Goal: Task Accomplishment & Management: Manage account settings

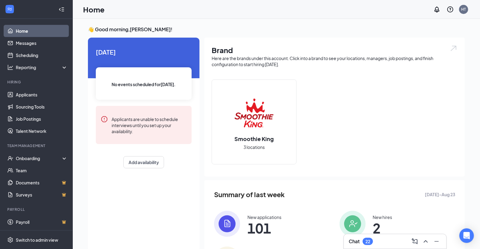
click at [231, 224] on img at bounding box center [227, 224] width 26 height 26
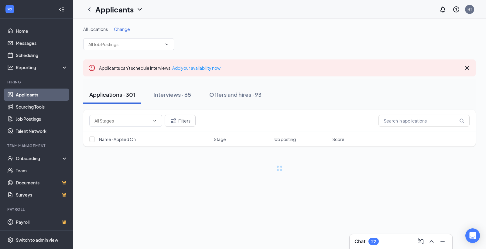
click at [181, 95] on div "Interviews · 65" at bounding box center [172, 95] width 38 height 8
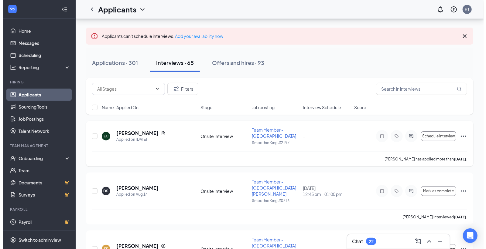
scroll to position [45, 0]
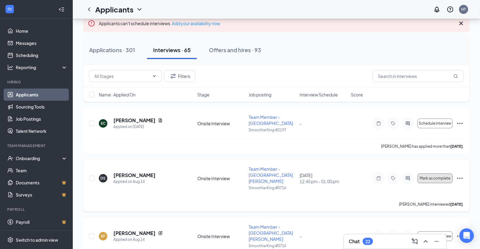
click at [420, 174] on button "Mark as complete" at bounding box center [435, 179] width 35 height 10
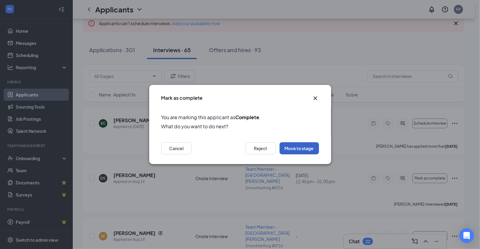
click at [299, 147] on button "Move to stage" at bounding box center [299, 148] width 39 height 12
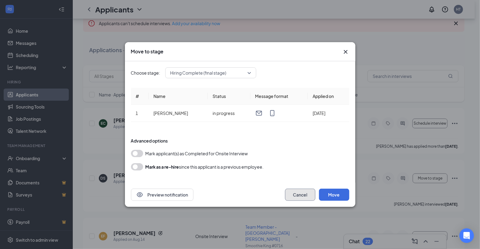
click at [307, 196] on button "Cancel" at bounding box center [300, 195] width 30 height 12
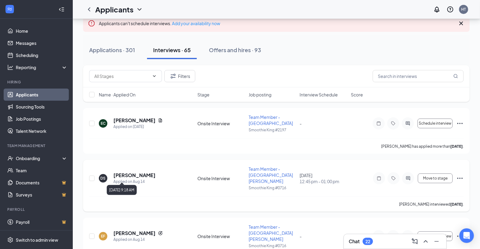
click at [128, 179] on div "Applied on Aug 14" at bounding box center [134, 182] width 42 height 6
click at [129, 172] on h5 "[PERSON_NAME]" at bounding box center [134, 175] width 42 height 7
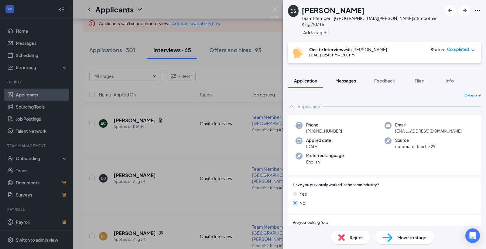
click at [348, 78] on span "Messages" at bounding box center [345, 80] width 21 height 5
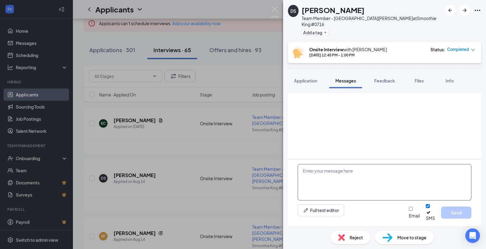
click at [319, 180] on textarea at bounding box center [384, 182] width 174 height 36
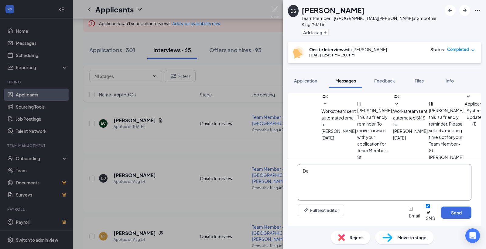
type textarea "D"
type textarea "a"
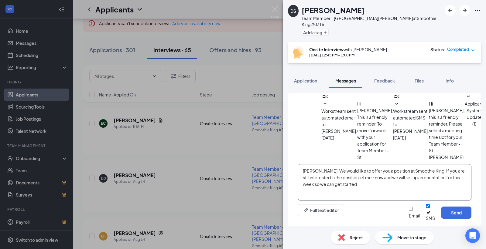
drag, startPoint x: 441, startPoint y: 181, endPoint x: 313, endPoint y: 191, distance: 128.4
click at [313, 191] on textarea "[PERSON_NAME], We would like to offer you a position at Smoothie King! If you a…" at bounding box center [384, 182] width 174 height 36
click at [344, 190] on textarea "[PERSON_NAME], We would like to offer you a position at Smoothie King! If you a…" at bounding box center [384, 182] width 174 height 36
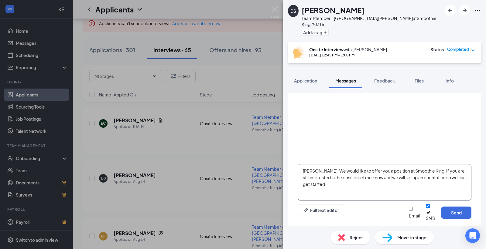
scroll to position [205, 0]
type textarea "[PERSON_NAME], We would like to offer you a position at Smoothie King! If you a…"
click at [408, 211] on input "Email" at bounding box center [410, 209] width 4 height 4
checkbox input "true"
click at [334, 187] on textarea "[PERSON_NAME], We would like to offer you a position at Smoothie King! If you a…" at bounding box center [384, 182] width 174 height 36
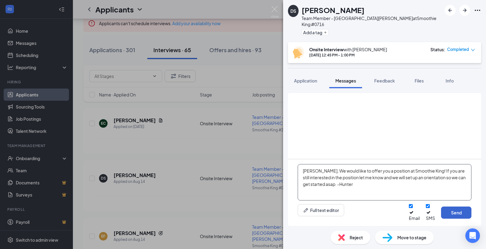
type textarea "[PERSON_NAME], We would like to offer you a position at Smoothie King! If you a…"
click at [461, 216] on button "Send" at bounding box center [456, 213] width 30 height 12
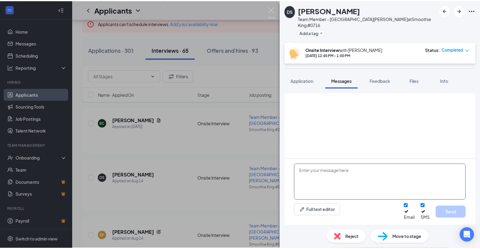
scroll to position [323, 0]
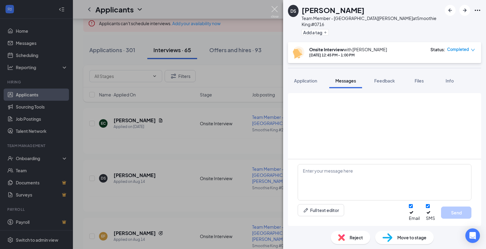
click at [272, 8] on img at bounding box center [275, 12] width 8 height 12
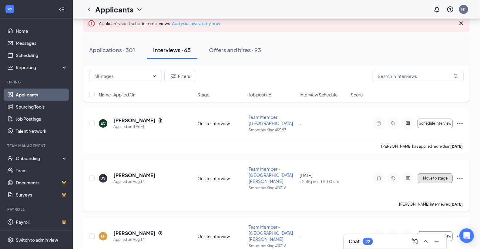
click at [439, 177] on button "Move to stage" at bounding box center [435, 179] width 35 height 10
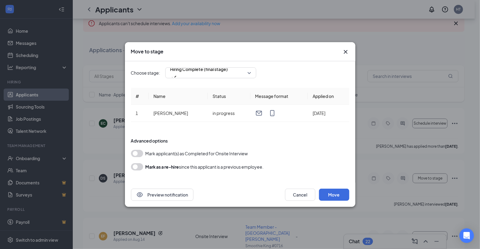
click at [135, 153] on button "button" at bounding box center [137, 153] width 12 height 7
click at [193, 71] on span "Hiring Complete (final stage)" at bounding box center [200, 69] width 58 height 9
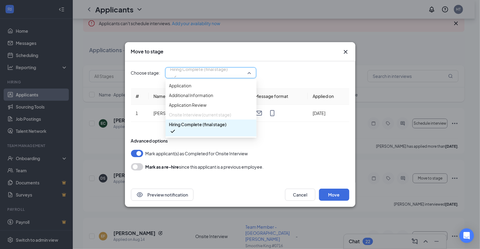
click at [296, 140] on div "Advanced options" at bounding box center [240, 141] width 218 height 6
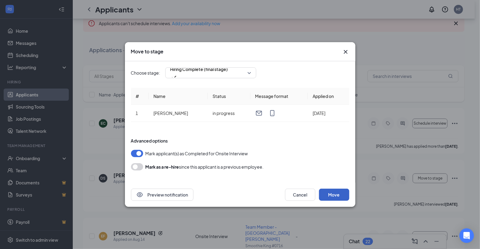
click at [329, 193] on button "Move" at bounding box center [334, 195] width 30 height 12
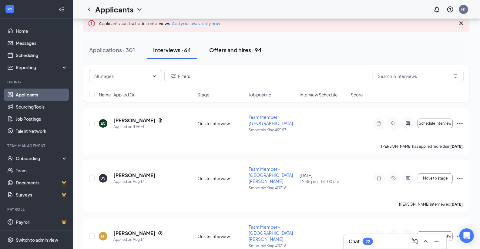
click at [230, 52] on div "Offers and hires · 94" at bounding box center [235, 50] width 52 height 8
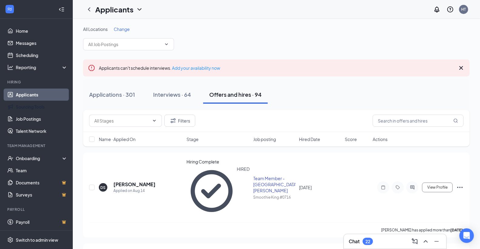
click at [30, 95] on link "Applicants" at bounding box center [42, 95] width 52 height 12
click at [159, 93] on div "Interviews · 64" at bounding box center [172, 95] width 38 height 8
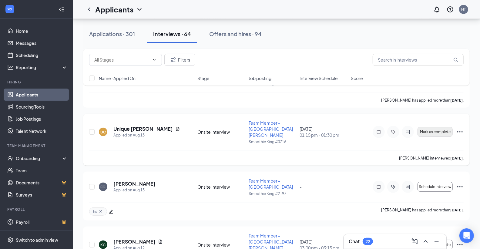
scroll to position [135, 0]
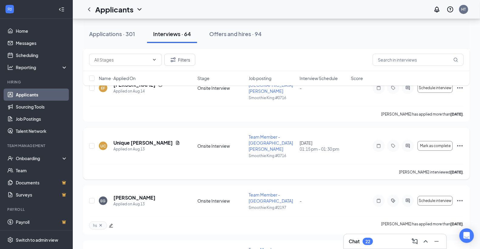
click at [461, 142] on icon "Ellipses" at bounding box center [460, 145] width 7 height 7
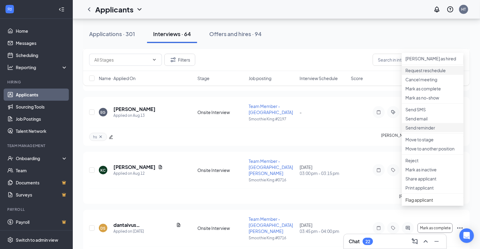
scroll to position [225, 0]
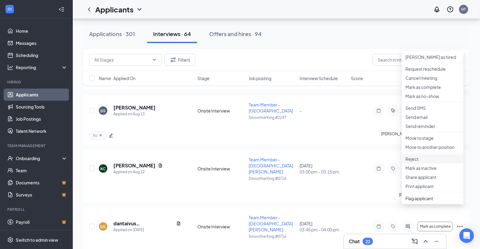
click at [422, 162] on p "Reject" at bounding box center [433, 159] width 55 height 6
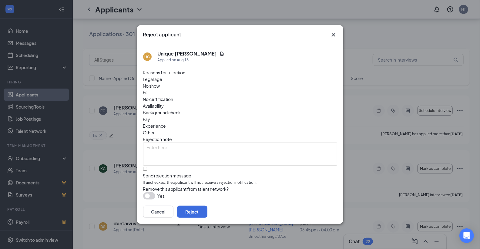
click at [334, 37] on icon "Cross" at bounding box center [334, 35] width 4 height 4
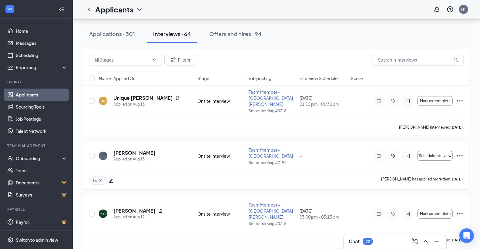
scroll to position [135, 0]
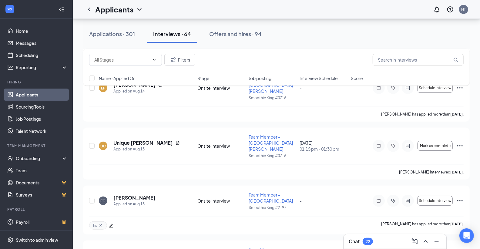
click at [266, 80] on span "Job posting" at bounding box center [260, 78] width 23 height 6
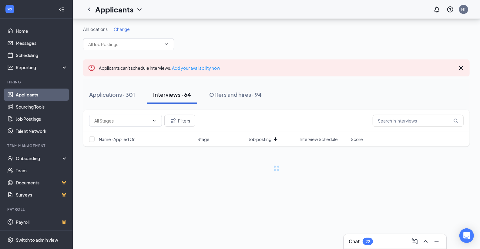
scroll to position [0, 0]
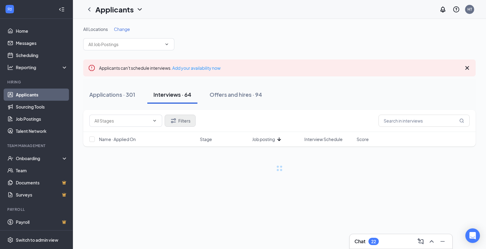
click at [163, 123] on div "Filters" at bounding box center [142, 121] width 106 height 12
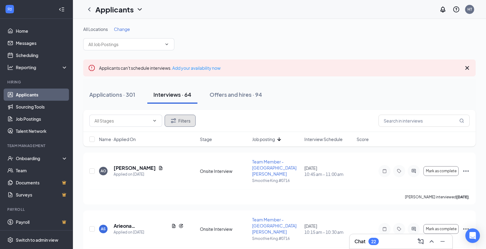
click at [168, 121] on button "Filters" at bounding box center [179, 121] width 31 height 12
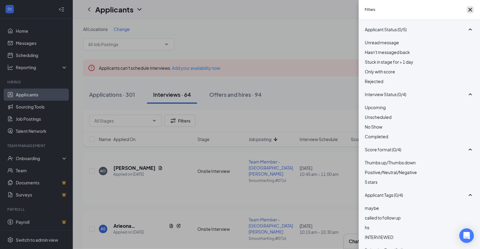
click at [469, 11] on icon "Cross" at bounding box center [471, 10] width 4 height 4
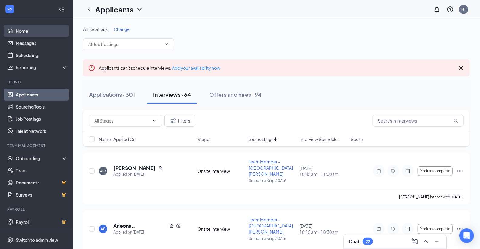
click at [19, 29] on link "Home" at bounding box center [42, 31] width 52 height 12
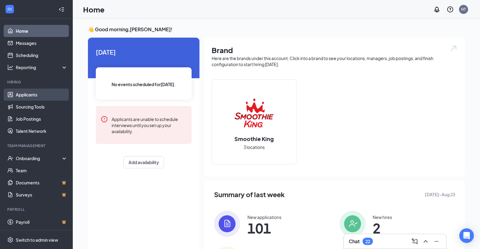
click at [36, 93] on link "Applicants" at bounding box center [42, 95] width 52 height 12
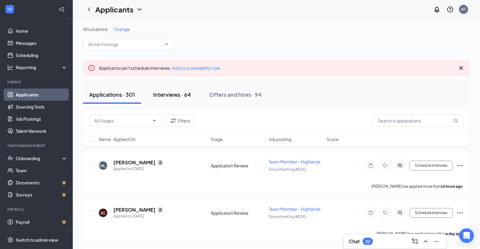
click at [164, 93] on div "Interviews · 64" at bounding box center [172, 95] width 38 height 8
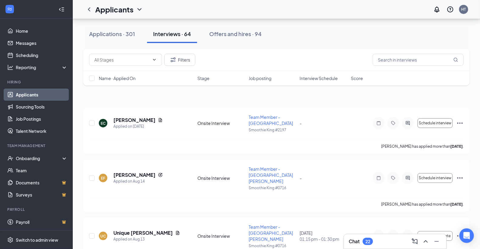
scroll to position [90, 0]
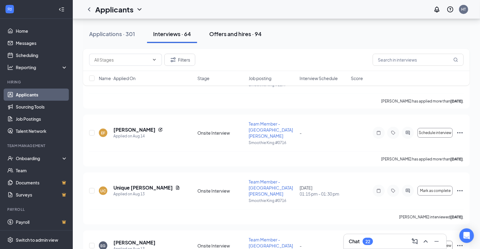
click at [221, 28] on button "Offers and hires · 94" at bounding box center [235, 34] width 65 height 18
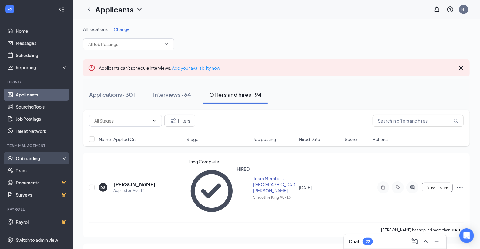
click at [34, 155] on div "Onboarding" at bounding box center [39, 158] width 47 height 6
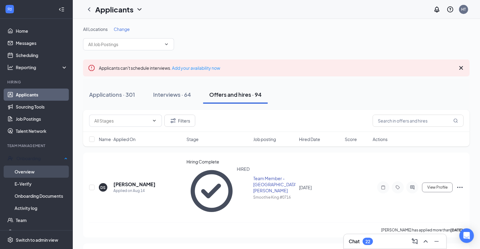
click at [32, 169] on link "Overview" at bounding box center [41, 172] width 53 height 12
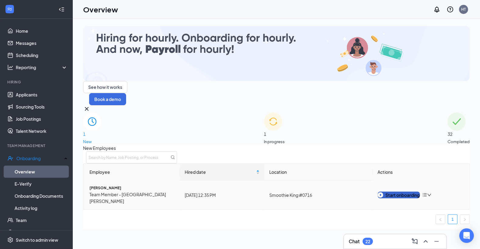
click at [388, 192] on div "Start onboarding" at bounding box center [399, 195] width 42 height 7
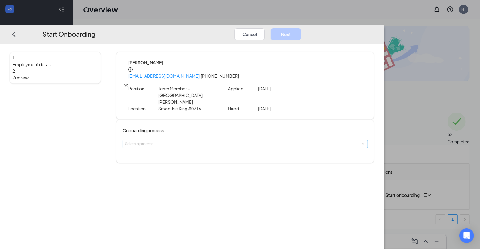
click at [173, 141] on div "Select a process" at bounding box center [244, 144] width 238 height 6
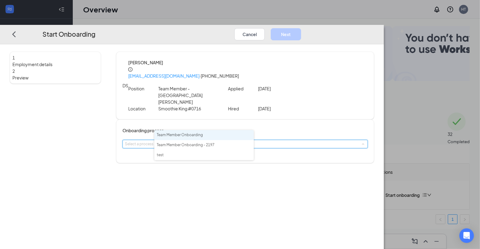
click at [174, 133] on span "Team Member Onboarding" at bounding box center [180, 135] width 46 height 5
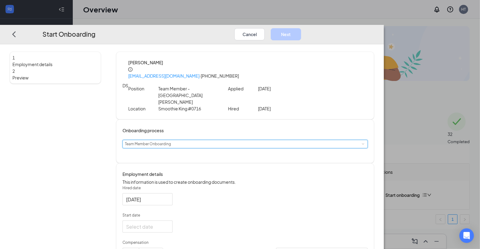
scroll to position [90, 0]
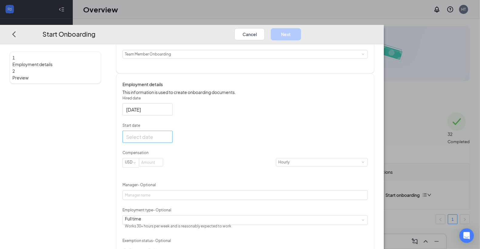
click at [169, 133] on div at bounding box center [147, 137] width 43 height 8
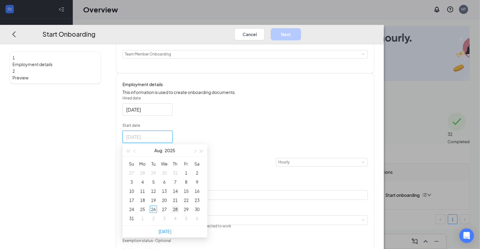
type input "[DATE]"
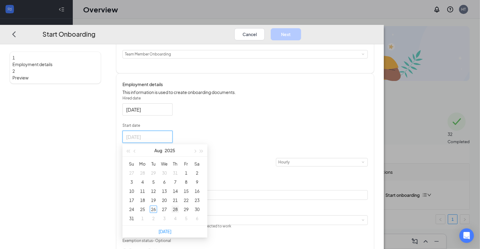
click at [179, 206] on div "28" at bounding box center [175, 209] width 7 height 7
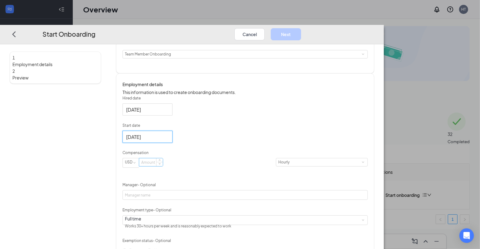
click at [163, 158] on input at bounding box center [151, 162] width 24 height 8
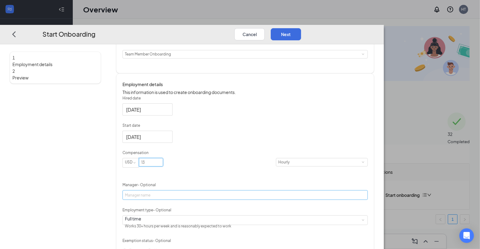
type input "13"
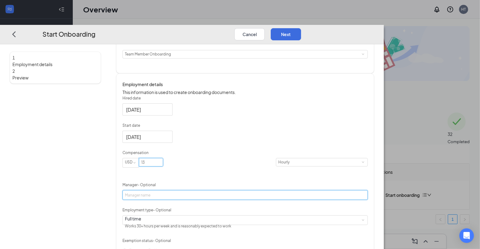
click at [156, 190] on input "Manager - Optional" at bounding box center [246, 195] width 246 height 10
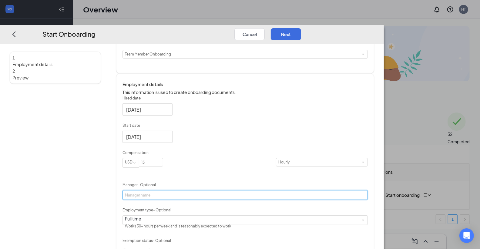
type input "[PERSON_NAME]"
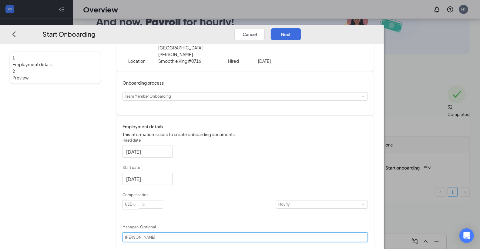
scroll to position [0, 0]
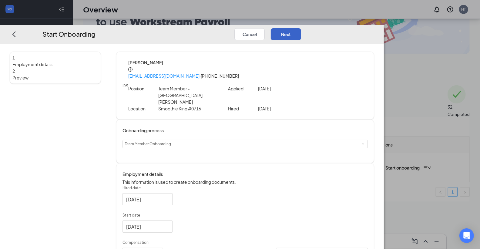
click at [301, 28] on button "Next" at bounding box center [286, 34] width 30 height 12
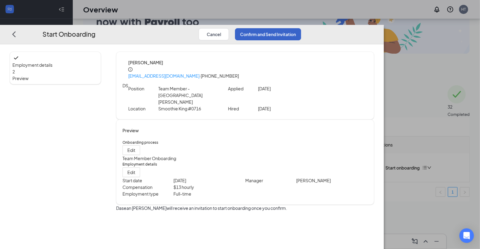
click at [301, 28] on button "Confirm and Send Invitation" at bounding box center [268, 34] width 66 height 12
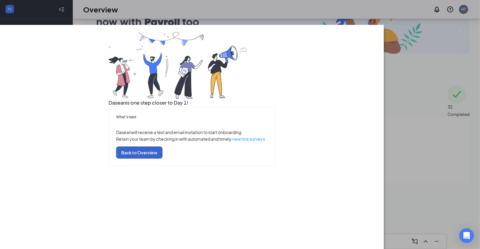
click at [163, 159] on button "Back to Overview" at bounding box center [139, 153] width 46 height 12
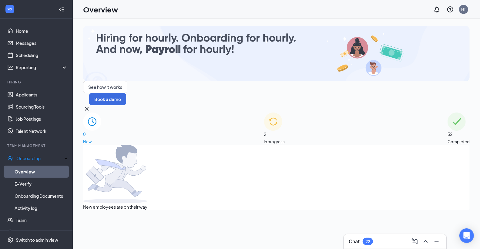
click at [264, 113] on img at bounding box center [273, 122] width 18 height 18
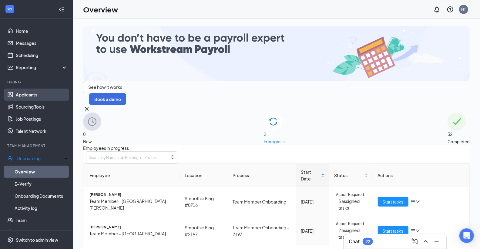
click at [25, 90] on link "Applicants" at bounding box center [42, 95] width 52 height 12
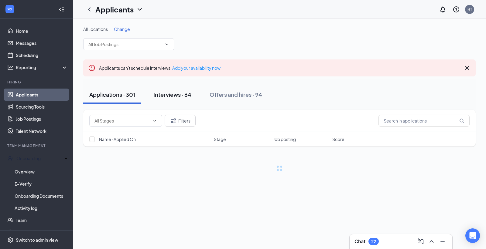
click at [165, 94] on div "Interviews · 64" at bounding box center [172, 95] width 38 height 8
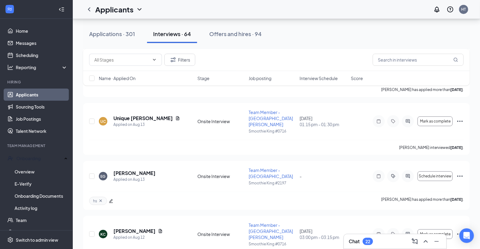
scroll to position [180, 0]
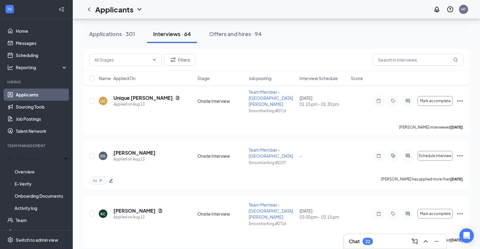
click at [264, 77] on span "Job posting" at bounding box center [260, 78] width 23 height 6
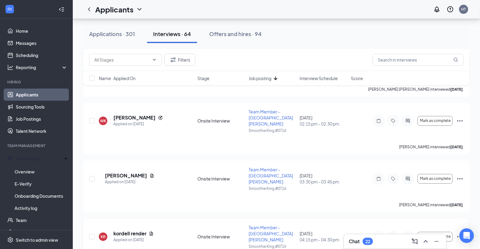
scroll to position [674, 0]
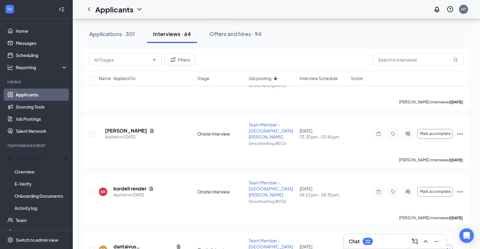
click at [461, 246] on icon "Ellipses" at bounding box center [460, 249] width 7 height 7
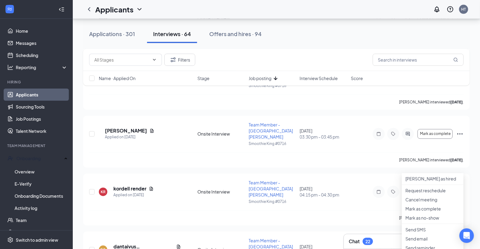
click at [314, 74] on div "Name · Applied On Stage Job posting Interview Schedule Score" at bounding box center [276, 78] width 387 height 15
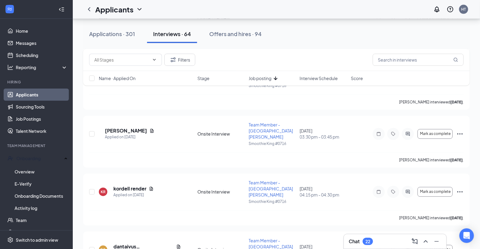
click at [313, 78] on span "Interview Schedule" at bounding box center [319, 78] width 38 height 6
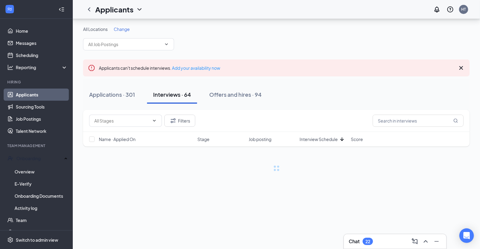
scroll to position [0, 0]
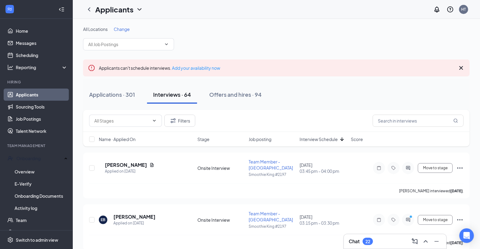
click at [320, 140] on span "Interview Schedule" at bounding box center [319, 139] width 38 height 6
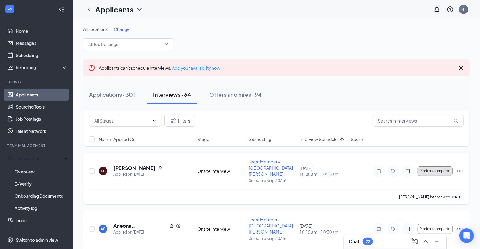
click at [435, 170] on span "Mark as complete" at bounding box center [435, 171] width 31 height 4
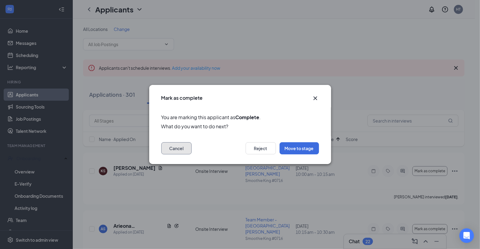
click at [171, 144] on button "Cancel" at bounding box center [176, 148] width 30 height 12
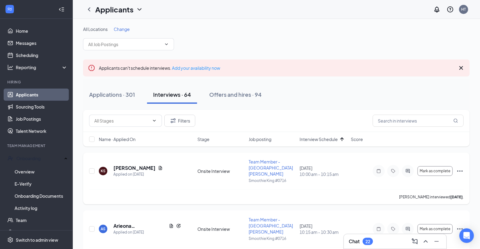
click at [461, 168] on icon "Ellipses" at bounding box center [460, 171] width 7 height 7
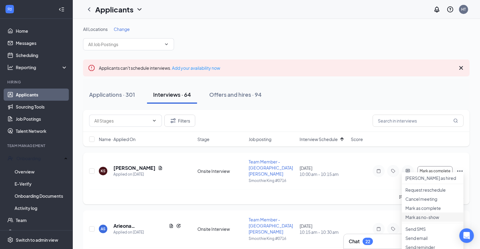
click at [425, 220] on p "Mark as no-show" at bounding box center [433, 217] width 55 height 6
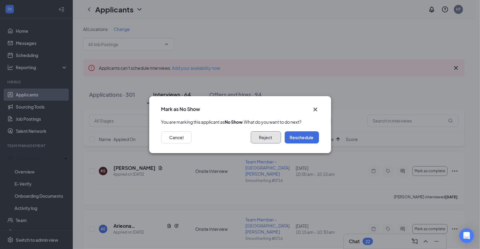
click at [262, 144] on button "Reject" at bounding box center [266, 137] width 30 height 12
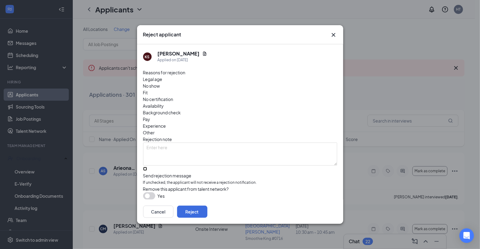
click at [147, 167] on input "Send rejection message If unchecked, the applicant will not receive a rejection…" at bounding box center [145, 169] width 4 height 4
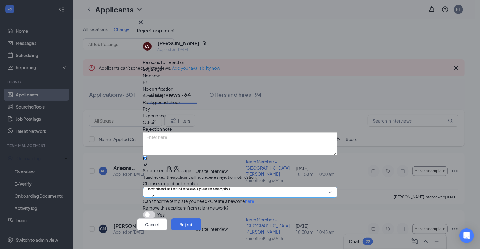
click at [230, 184] on span "not hired after interview (please reapply)" at bounding box center [189, 192] width 82 height 16
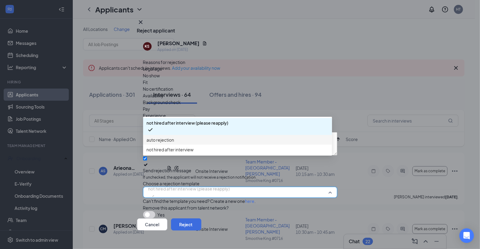
click at [158, 143] on span "auto rejection" at bounding box center [161, 140] width 28 height 7
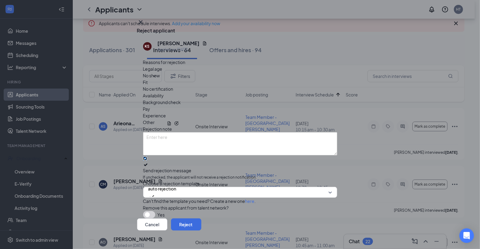
click at [146, 157] on input "Send rejection message If unchecked, the applicant will not receive a rejection…" at bounding box center [145, 159] width 4 height 4
checkbox input "false"
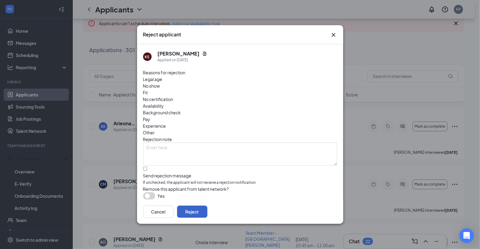
click at [208, 206] on button "Reject" at bounding box center [192, 212] width 30 height 12
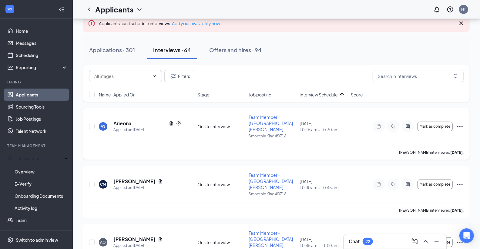
click at [458, 126] on icon "Ellipses" at bounding box center [460, 126] width 5 height 1
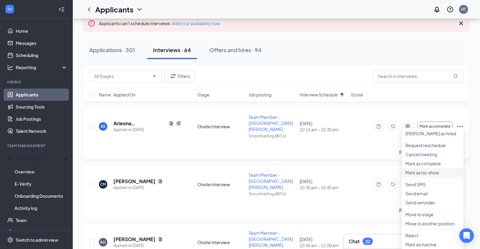
click at [422, 176] on p "Mark as no-show" at bounding box center [433, 173] width 55 height 6
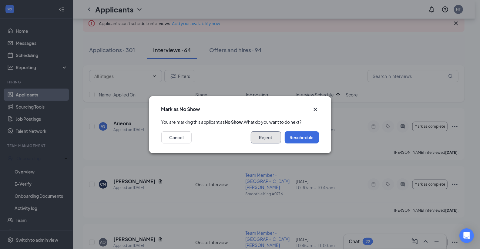
click at [267, 143] on button "Reject" at bounding box center [266, 137] width 30 height 12
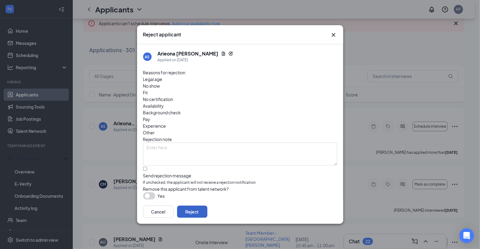
click at [208, 210] on button "Reject" at bounding box center [192, 212] width 30 height 12
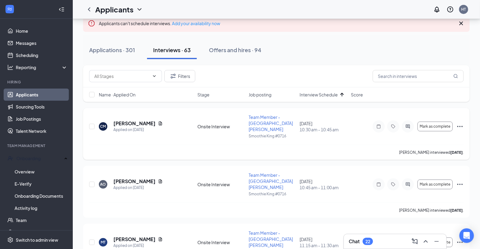
click at [462, 126] on icon "Ellipses" at bounding box center [460, 126] width 5 height 1
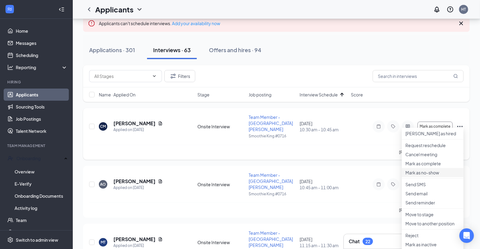
click at [422, 176] on p "Mark as no-show" at bounding box center [433, 173] width 55 height 6
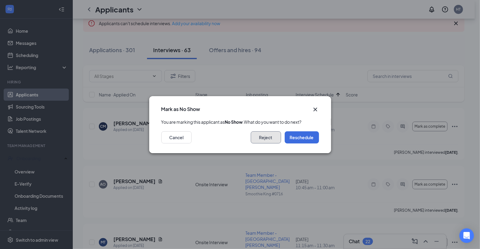
click at [258, 140] on button "Reject" at bounding box center [266, 137] width 30 height 12
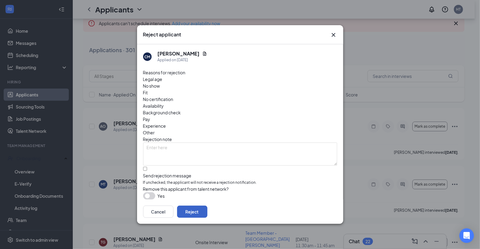
click at [208, 206] on button "Reject" at bounding box center [192, 212] width 30 height 12
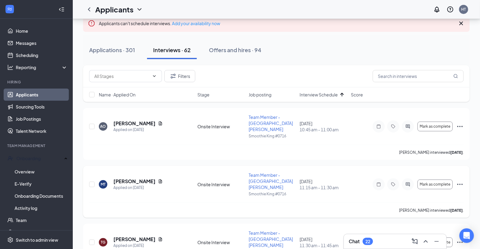
click at [463, 181] on icon "Ellipses" at bounding box center [460, 184] width 7 height 7
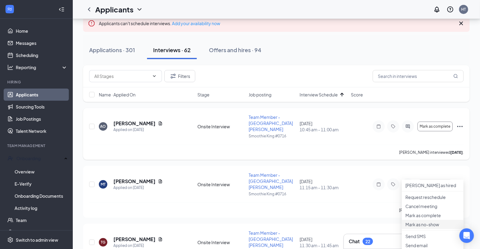
click at [421, 228] on p "Mark as no-show" at bounding box center [433, 225] width 55 height 6
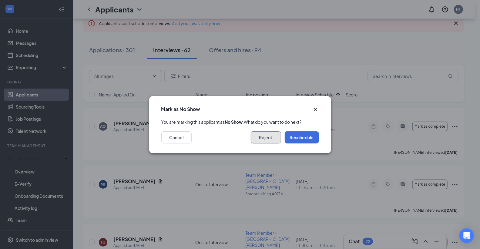
click at [252, 144] on button "Reject" at bounding box center [266, 137] width 30 height 12
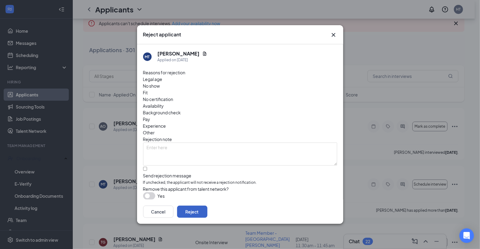
click at [208, 208] on button "Reject" at bounding box center [192, 212] width 30 height 12
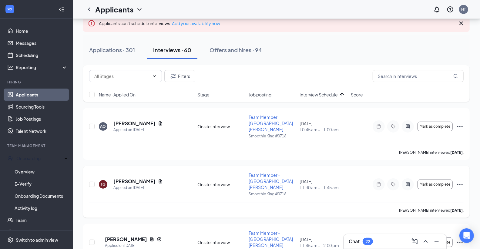
click at [461, 181] on icon "Ellipses" at bounding box center [460, 184] width 7 height 7
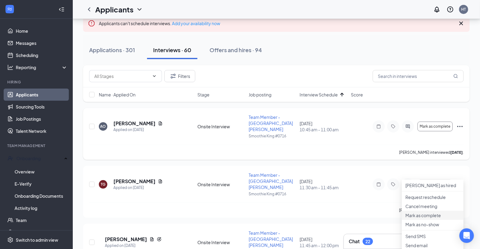
click at [415, 218] on p "Mark as complete" at bounding box center [433, 215] width 55 height 6
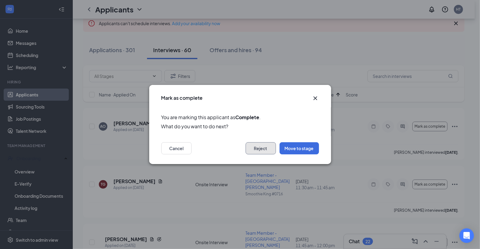
click at [262, 147] on button "Reject" at bounding box center [261, 148] width 30 height 12
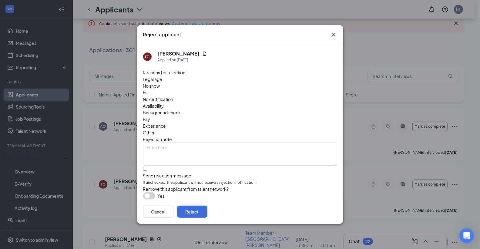
click at [148, 91] on span "Fit" at bounding box center [145, 92] width 5 height 7
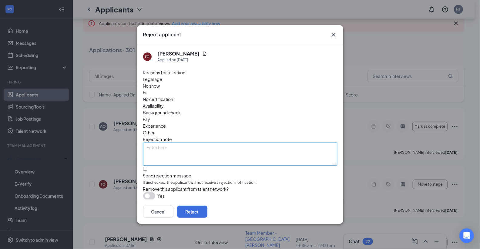
click at [159, 143] on textarea at bounding box center [240, 154] width 194 height 23
click at [170, 143] on textarea "Thank you for your application and interview with [PERSON_NAME]. Unfortunately …" at bounding box center [240, 154] width 194 height 23
click at [225, 143] on textarea "Thank you for your application and interview with [PERSON_NAME]. Unfortunately …" at bounding box center [240, 154] width 194 height 23
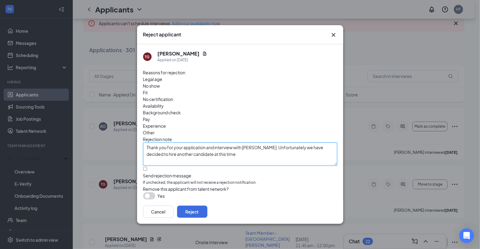
type textarea "Thank you for your application and interview with [PERSON_NAME]. Unfortunately …"
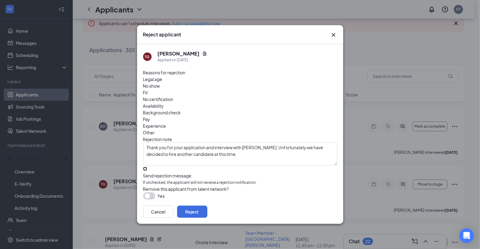
click at [147, 167] on input "Send rejection message If unchecked, the applicant will not receive a rejection…" at bounding box center [145, 169] width 4 height 4
checkbox input "true"
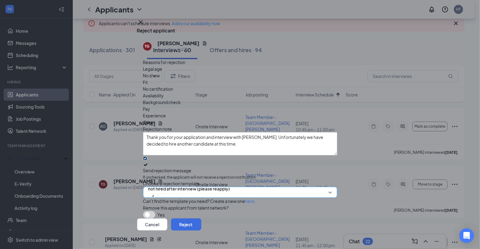
click at [161, 184] on span "not hired after interview (please reapply)" at bounding box center [189, 188] width 82 height 9
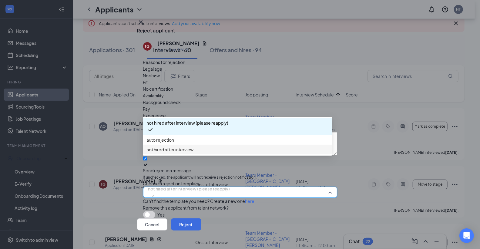
click at [163, 153] on span "not hired after interview" at bounding box center [170, 149] width 47 height 7
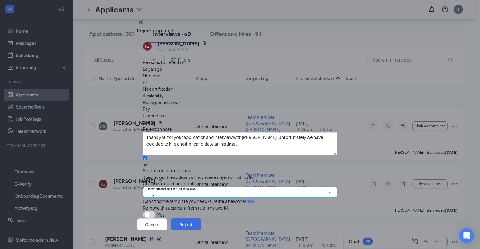
scroll to position [135, 0]
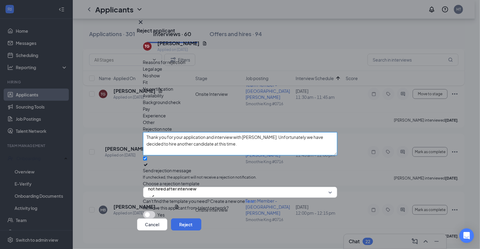
drag, startPoint x: 240, startPoint y: 107, endPoint x: 132, endPoint y: 97, distance: 108.5
click at [132, 97] on div "Reject applicant TG [PERSON_NAME] Applied on [DATE] Reasons for rejection Legal…" at bounding box center [240, 124] width 480 height 249
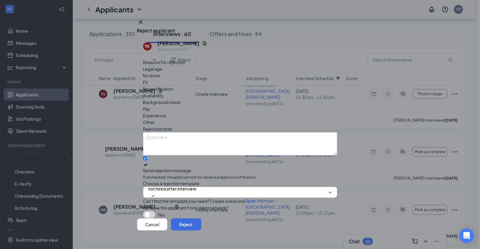
click at [245, 198] on link "here" at bounding box center [249, 200] width 9 height 5
click at [201, 218] on button "Reject" at bounding box center [186, 224] width 30 height 12
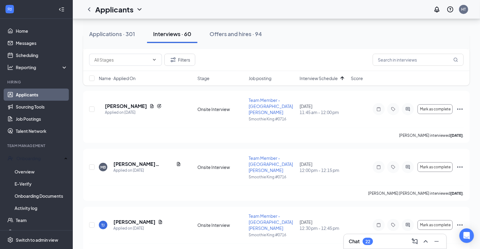
scroll to position [135, 0]
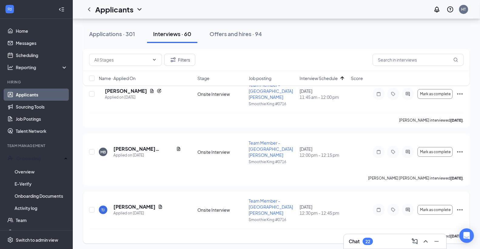
click at [463, 206] on icon "Ellipses" at bounding box center [460, 209] width 7 height 7
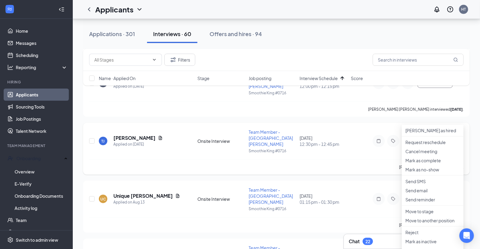
scroll to position [225, 0]
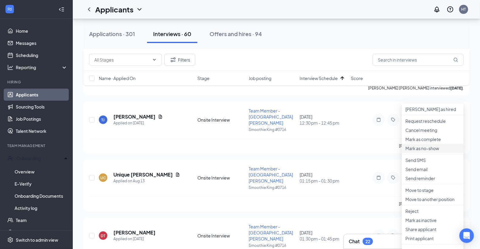
click at [418, 151] on p "Mark as no-show" at bounding box center [433, 148] width 55 height 6
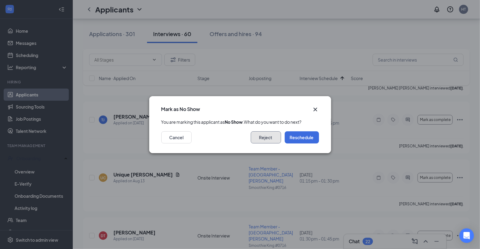
click at [258, 141] on button "Reject" at bounding box center [266, 137] width 30 height 12
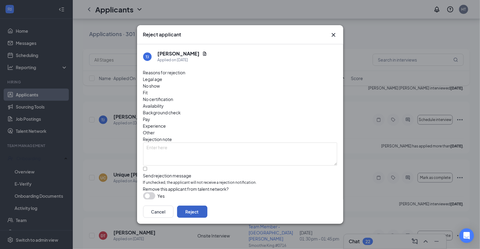
click at [208, 206] on button "Reject" at bounding box center [192, 212] width 30 height 12
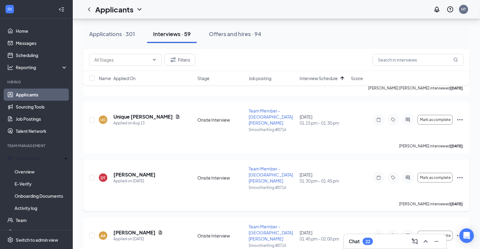
click at [458, 174] on icon "Ellipses" at bounding box center [460, 177] width 7 height 7
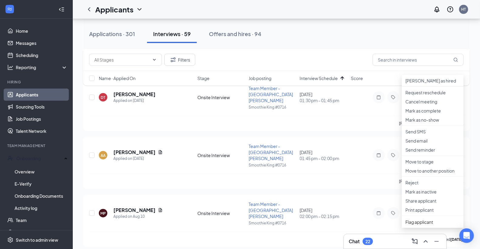
scroll to position [314, 0]
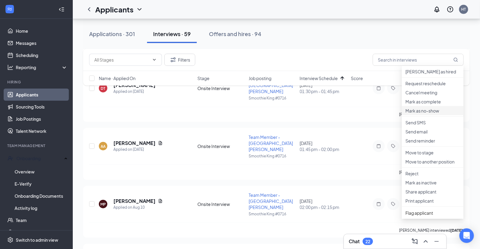
click at [425, 114] on p "Mark as no-show" at bounding box center [433, 111] width 55 height 6
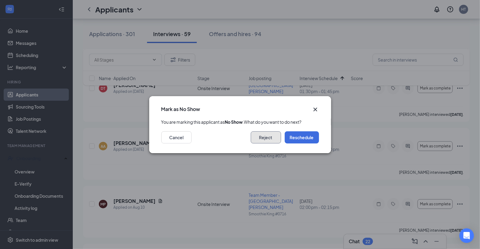
click at [257, 140] on button "Reject" at bounding box center [266, 137] width 30 height 12
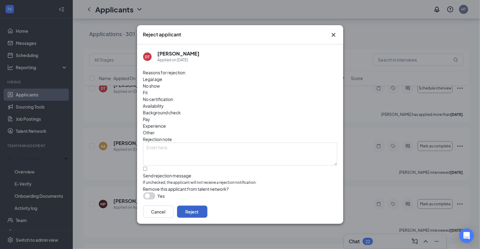
click at [208, 208] on button "Reject" at bounding box center [192, 212] width 30 height 12
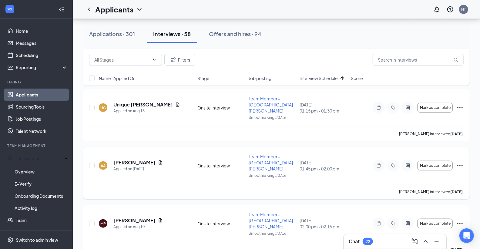
scroll to position [225, 0]
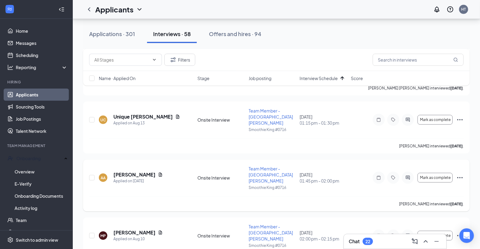
click at [460, 174] on icon "Ellipses" at bounding box center [460, 177] width 7 height 7
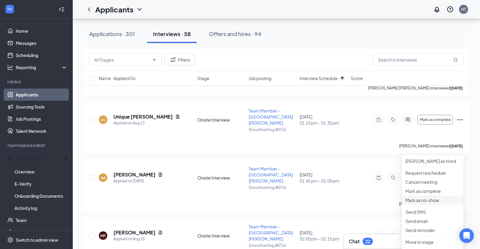
click at [423, 203] on p "Mark as no-show" at bounding box center [433, 200] width 55 height 6
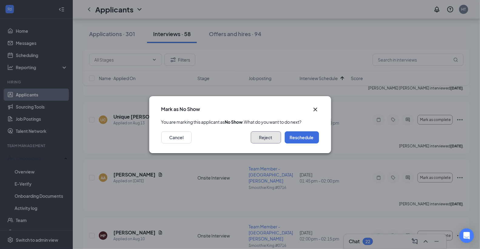
click at [271, 144] on button "Reject" at bounding box center [266, 137] width 30 height 12
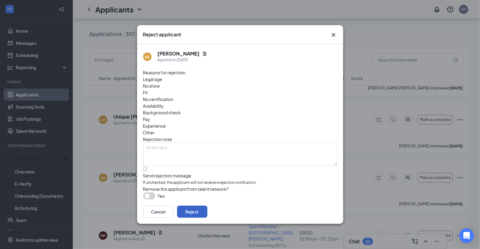
click at [208, 209] on button "Reject" at bounding box center [192, 212] width 30 height 12
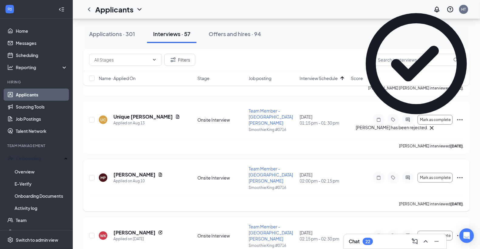
click at [460, 174] on icon "Ellipses" at bounding box center [460, 177] width 7 height 7
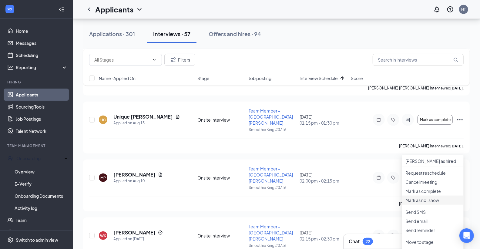
click at [423, 203] on p "Mark as no-show" at bounding box center [433, 200] width 55 height 6
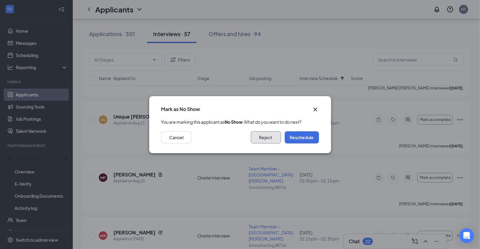
click at [269, 144] on button "Reject" at bounding box center [266, 137] width 30 height 12
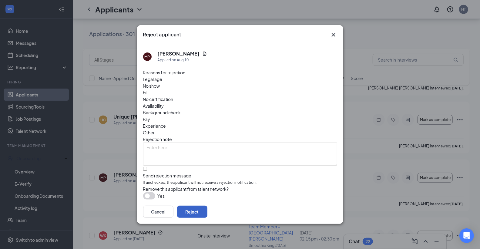
click at [208, 206] on button "Reject" at bounding box center [192, 212] width 30 height 12
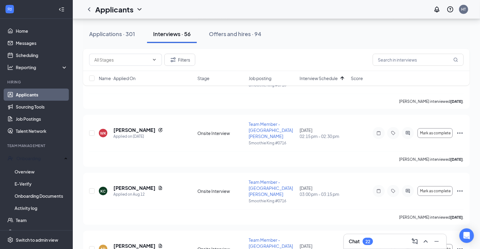
scroll to position [314, 0]
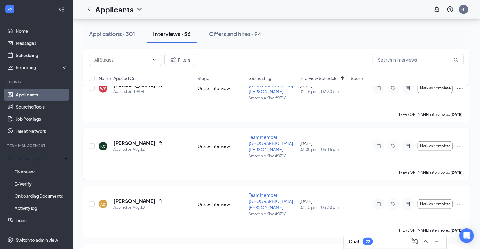
click at [459, 143] on icon "Ellipses" at bounding box center [460, 146] width 7 height 7
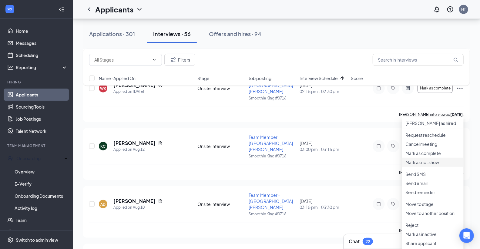
click at [425, 165] on p "Mark as no-show" at bounding box center [433, 162] width 55 height 6
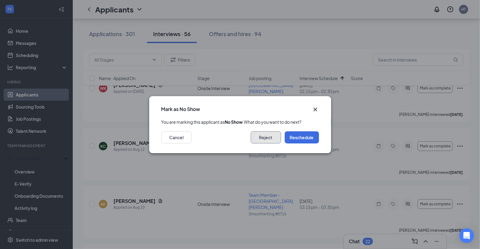
click at [271, 144] on button "Reject" at bounding box center [266, 137] width 30 height 12
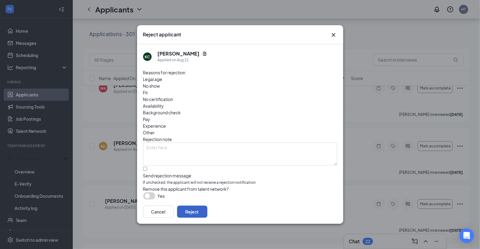
click at [208, 207] on button "Reject" at bounding box center [192, 212] width 30 height 12
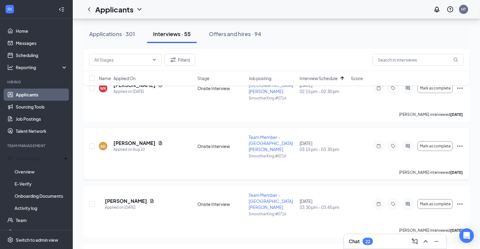
click at [462, 146] on icon "Ellipses" at bounding box center [460, 146] width 5 height 1
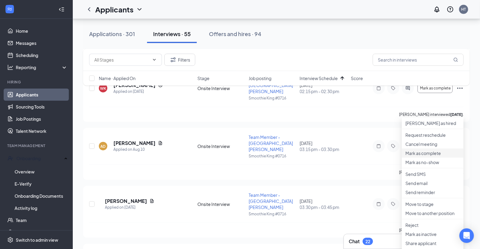
click at [429, 156] on p "Mark as complete" at bounding box center [433, 153] width 55 height 6
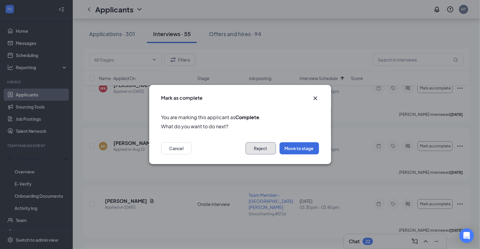
click at [256, 144] on button "Reject" at bounding box center [261, 148] width 30 height 12
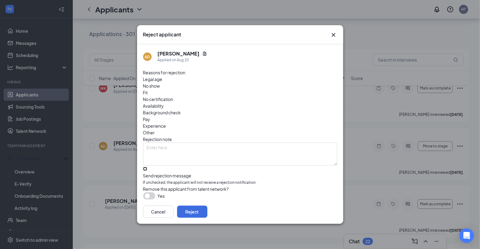
click at [147, 167] on input "Send rejection message If unchecked, the applicant will not receive a rejection…" at bounding box center [145, 169] width 4 height 4
checkbox input "true"
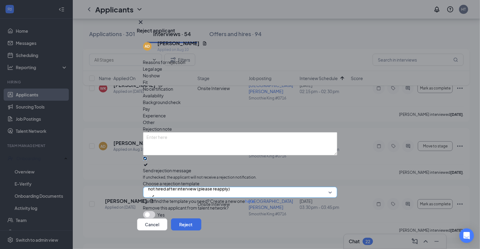
click at [164, 184] on span "not hired after interview (please reapply)" at bounding box center [189, 188] width 82 height 9
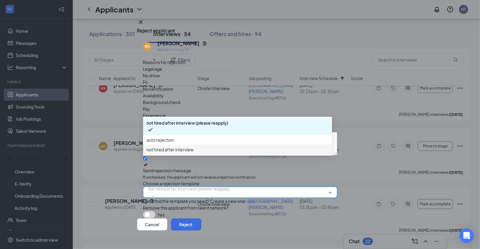
click at [175, 153] on span "not hired after interview" at bounding box center [170, 149] width 47 height 7
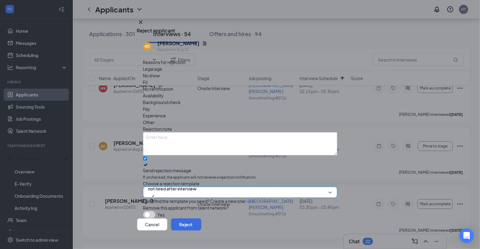
click at [213, 80] on div "Fit" at bounding box center [240, 82] width 194 height 7
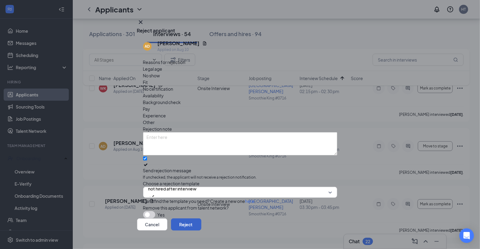
click at [201, 218] on button "Reject" at bounding box center [186, 224] width 30 height 12
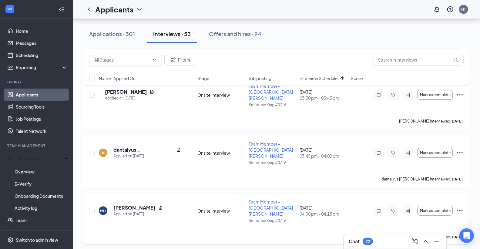
scroll to position [404, 0]
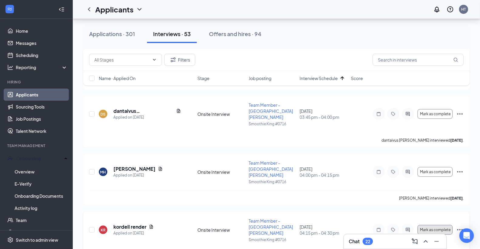
click at [447, 228] on span "Mark as complete" at bounding box center [435, 230] width 31 height 4
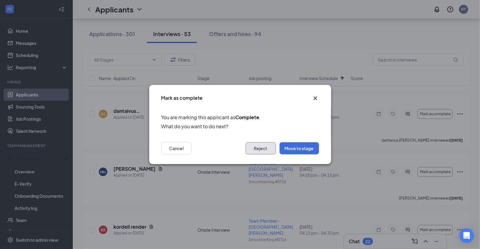
click at [248, 152] on button "Reject" at bounding box center [261, 148] width 30 height 12
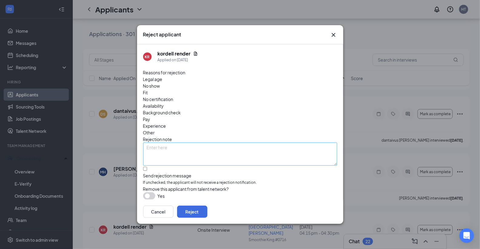
click at [148, 89] on span "Fit" at bounding box center [145, 92] width 5 height 7
click at [147, 167] on input "Send rejection message If unchecked, the applicant will not receive a rejection…" at bounding box center [145, 169] width 4 height 4
checkbox input "true"
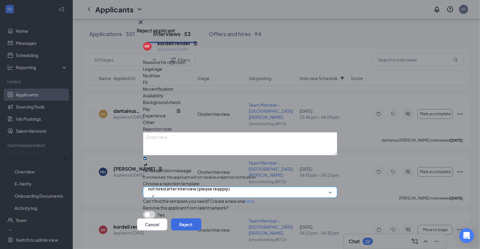
click at [157, 184] on span "not hired after interview (please reapply)" at bounding box center [189, 188] width 82 height 9
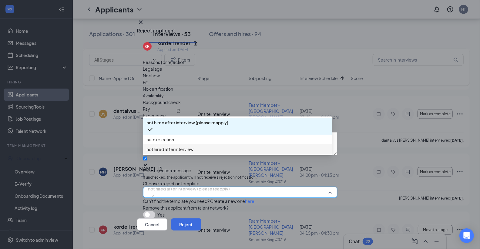
click at [172, 153] on span "not hired after interview" at bounding box center [170, 149] width 47 height 7
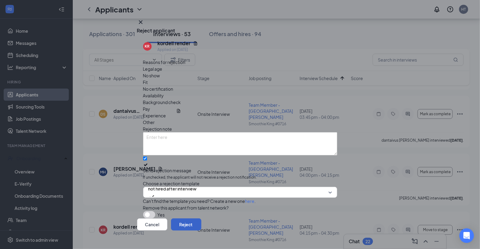
click at [201, 218] on button "Reject" at bounding box center [186, 224] width 30 height 12
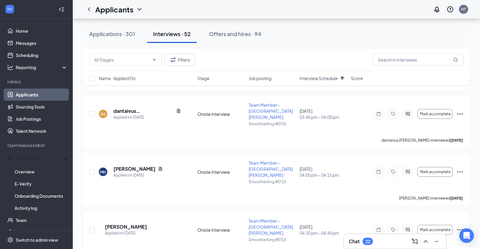
click at [461, 226] on icon "Ellipses" at bounding box center [460, 229] width 7 height 7
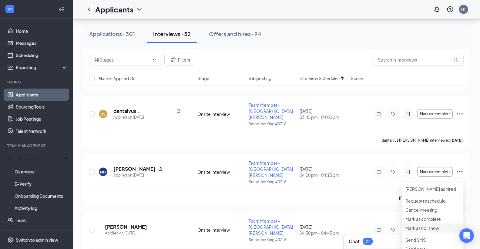
click at [428, 231] on p "Mark as no-show" at bounding box center [433, 228] width 55 height 6
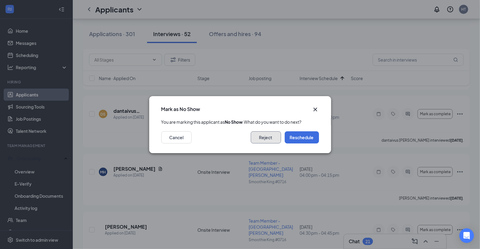
click at [257, 144] on button "Reject" at bounding box center [266, 137] width 30 height 12
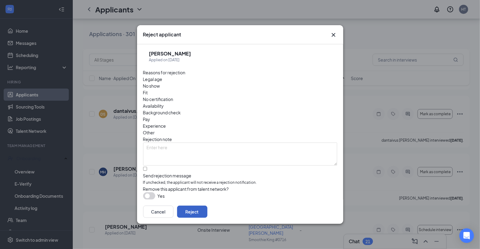
click at [208, 206] on button "Reject" at bounding box center [192, 212] width 30 height 12
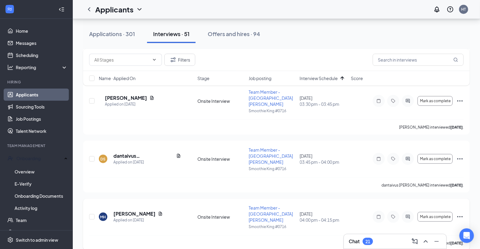
scroll to position [314, 0]
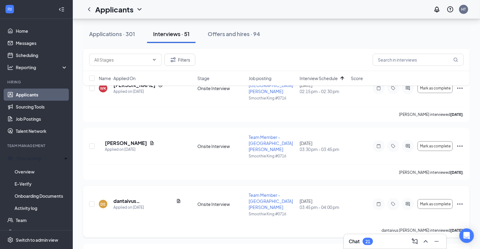
click at [460, 201] on icon "Ellipses" at bounding box center [460, 204] width 7 height 7
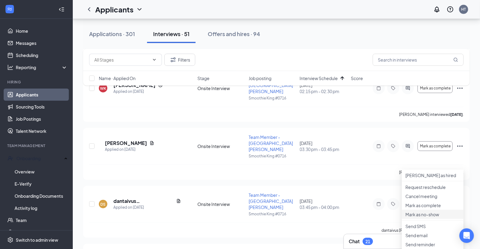
click at [428, 218] on p "Mark as no-show" at bounding box center [433, 215] width 55 height 6
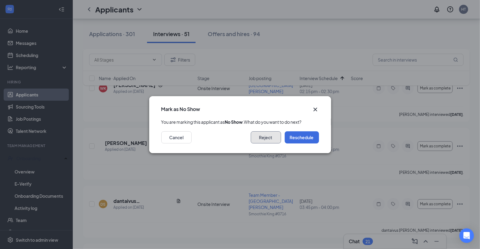
click at [268, 140] on button "Reject" at bounding box center [266, 137] width 30 height 12
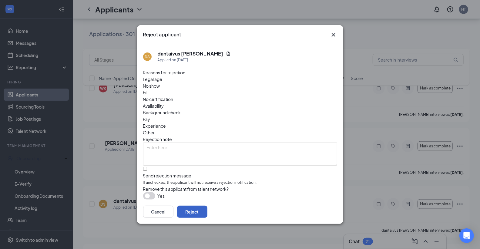
click at [208, 208] on button "Reject" at bounding box center [192, 212] width 30 height 12
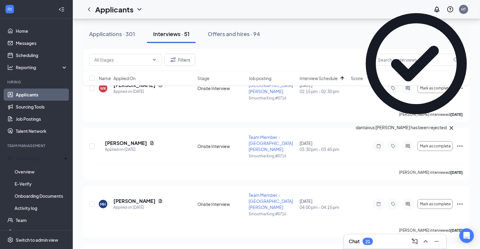
scroll to position [269, 0]
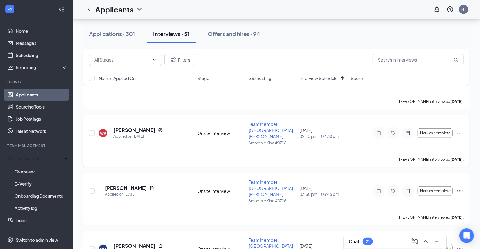
click at [462, 133] on icon "Ellipses" at bounding box center [460, 133] width 5 height 1
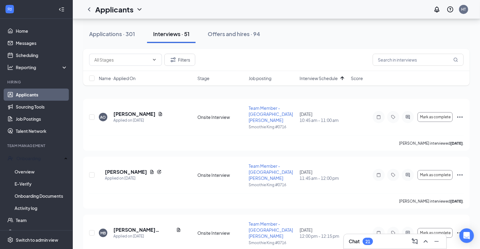
scroll to position [0, 0]
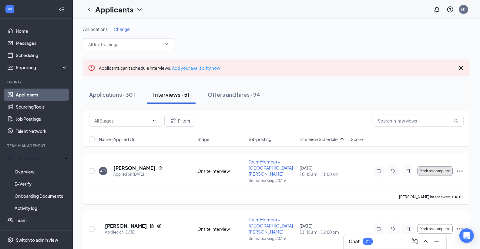
click at [443, 171] on button "Mark as complete" at bounding box center [435, 171] width 35 height 10
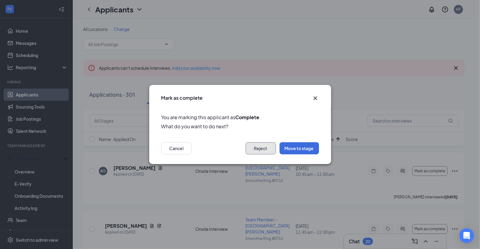
click at [256, 151] on button "Reject" at bounding box center [261, 148] width 30 height 12
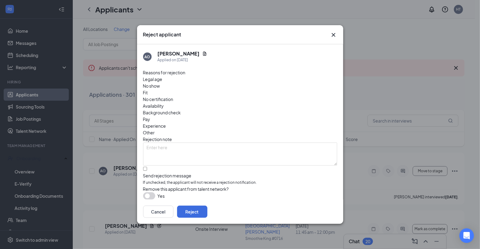
click at [148, 89] on span "Fit" at bounding box center [145, 92] width 5 height 7
click at [147, 167] on input "Send rejection message If unchecked, the applicant will not receive a rejection…" at bounding box center [145, 169] width 4 height 4
checkbox input "true"
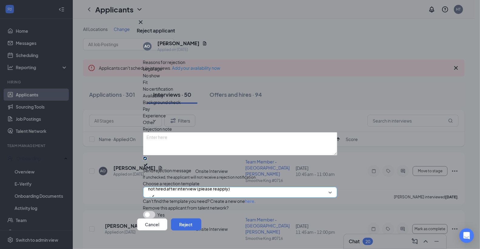
click at [164, 184] on span "not hired after interview (please reapply)" at bounding box center [189, 188] width 82 height 9
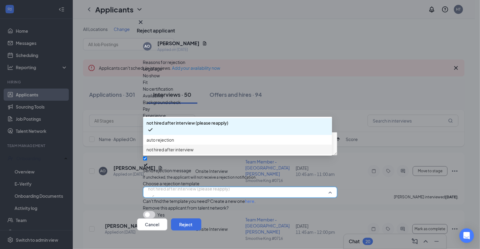
click at [167, 153] on span "not hired after interview" at bounding box center [170, 149] width 47 height 7
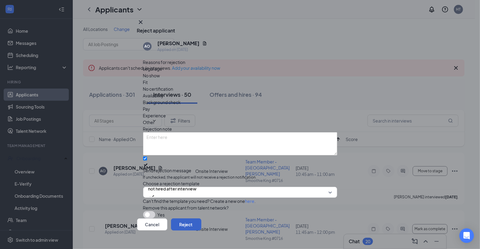
click at [201, 218] on button "Reject" at bounding box center [186, 224] width 30 height 12
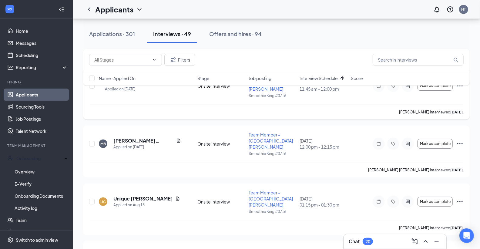
scroll to position [90, 0]
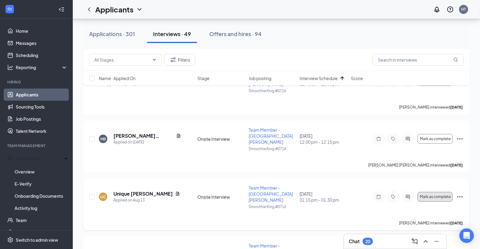
click at [445, 195] on span "Mark as complete" at bounding box center [435, 197] width 31 height 4
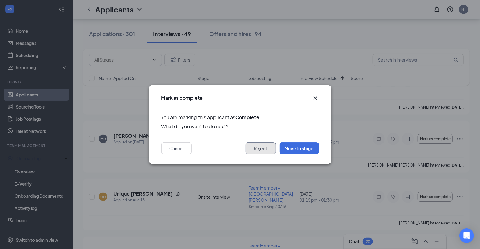
click at [262, 147] on button "Reject" at bounding box center [261, 148] width 30 height 12
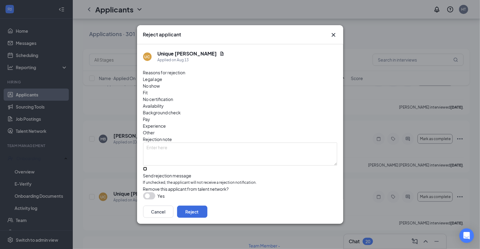
click at [147, 167] on input "Send rejection message If unchecked, the applicant will not receive a rejection…" at bounding box center [145, 169] width 4 height 4
checkbox input "true"
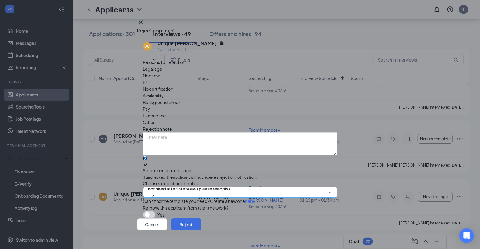
click at [172, 184] on span "not hired after interview (please reapply)" at bounding box center [189, 188] width 82 height 9
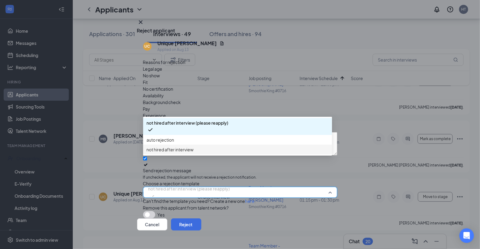
click at [180, 153] on span "not hired after interview" at bounding box center [170, 149] width 47 height 7
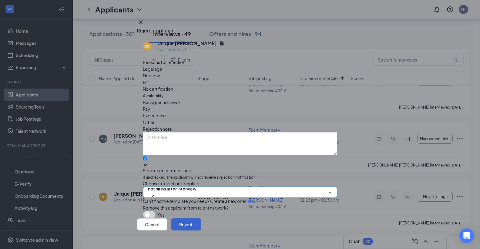
click at [201, 218] on button "Reject" at bounding box center [186, 224] width 30 height 12
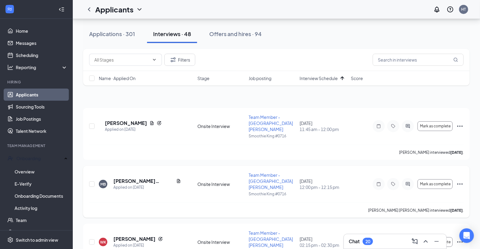
scroll to position [135, 0]
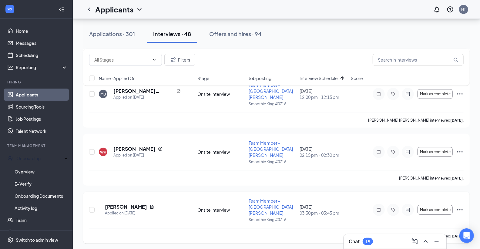
click at [459, 206] on icon "Ellipses" at bounding box center [460, 209] width 7 height 7
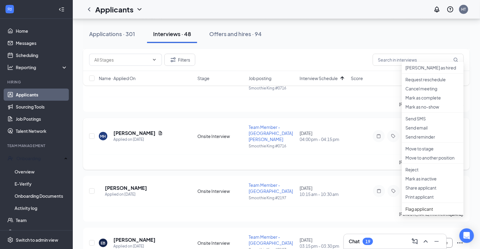
scroll to position [269, 0]
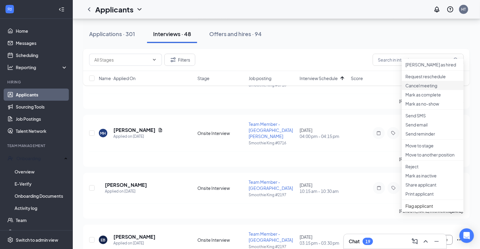
click at [421, 89] on p "Cancel meeting" at bounding box center [433, 86] width 55 height 6
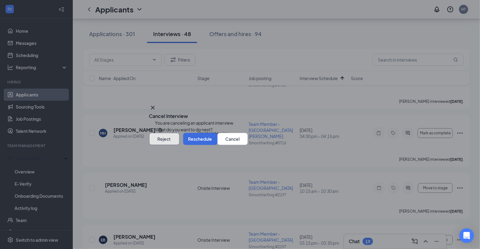
click at [180, 145] on button "Reject" at bounding box center [164, 139] width 30 height 12
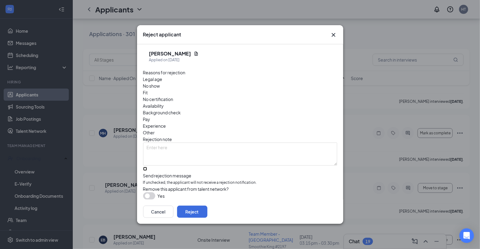
click at [147, 167] on input "Send rejection message If unchecked, the applicant will not receive a rejection…" at bounding box center [145, 169] width 4 height 4
checkbox input "true"
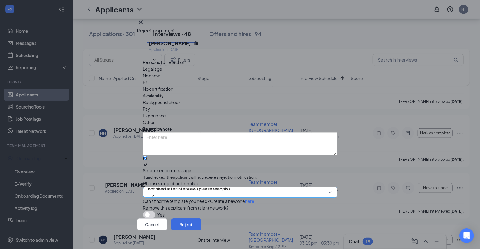
click at [158, 184] on span "not hired after interview (please reapply)" at bounding box center [189, 188] width 82 height 9
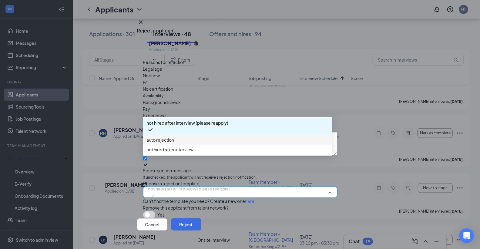
click at [162, 143] on span "auto rejection" at bounding box center [161, 140] width 28 height 7
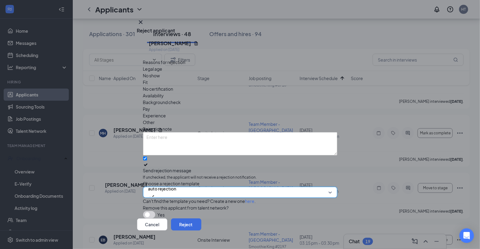
click at [177, 184] on span "auto rejection" at bounding box center [162, 192] width 28 height 16
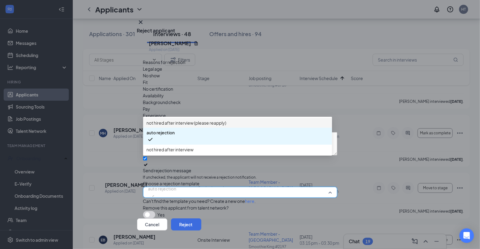
click at [163, 126] on span "not hired after interview (please reapply)" at bounding box center [187, 123] width 80 height 7
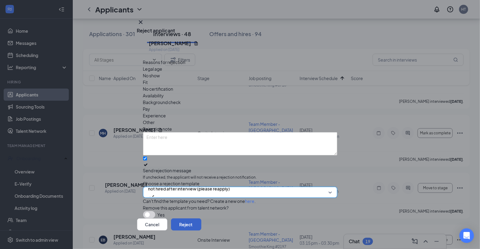
click at [201, 218] on button "Reject" at bounding box center [186, 224] width 30 height 12
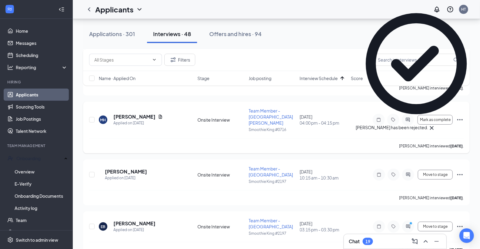
scroll to position [135, 0]
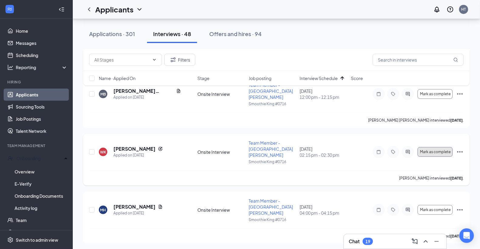
click at [445, 147] on button "Mark as complete" at bounding box center [435, 152] width 35 height 10
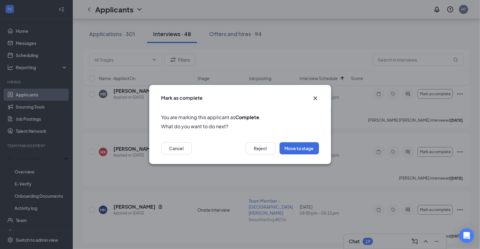
click at [420, 119] on div "Mark as complete You are marking this applicant as Complete . What do you want …" at bounding box center [240, 124] width 480 height 249
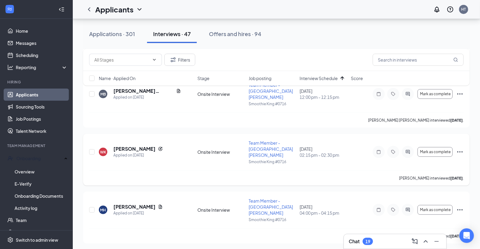
click at [458, 148] on icon "Ellipses" at bounding box center [460, 151] width 7 height 7
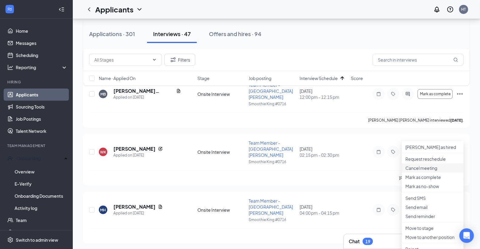
click at [412, 171] on p "Cancel meeting" at bounding box center [433, 168] width 55 height 6
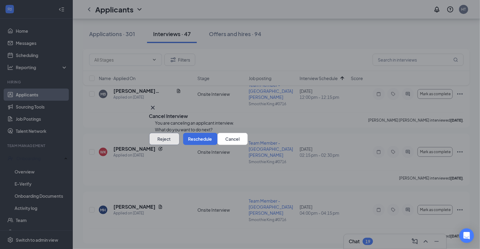
click at [180, 145] on button "Reject" at bounding box center [164, 139] width 30 height 12
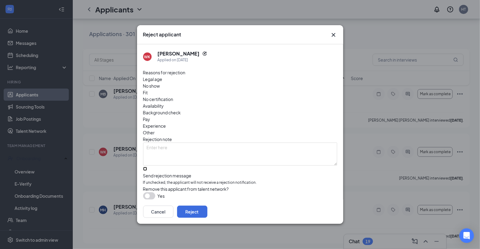
click at [147, 167] on input "Send rejection message If unchecked, the applicant will not receive a rejection…" at bounding box center [145, 169] width 4 height 4
checkbox input "true"
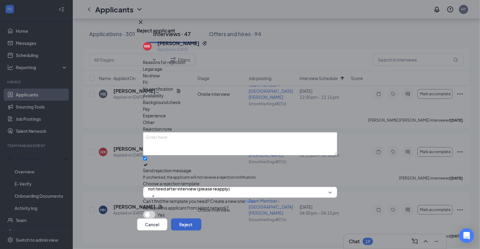
click at [201, 218] on button "Reject" at bounding box center [186, 224] width 30 height 12
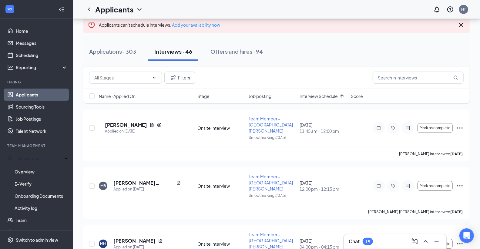
scroll to position [45, 0]
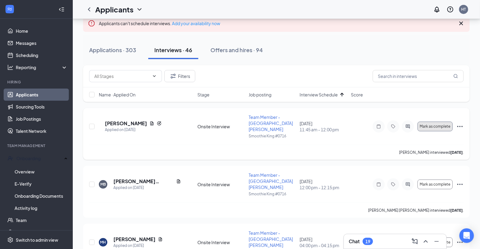
click at [442, 125] on span "Mark as complete" at bounding box center [435, 126] width 31 height 4
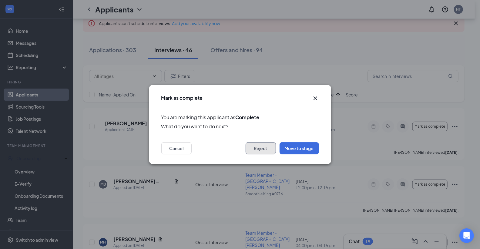
click at [262, 149] on button "Reject" at bounding box center [261, 148] width 30 height 12
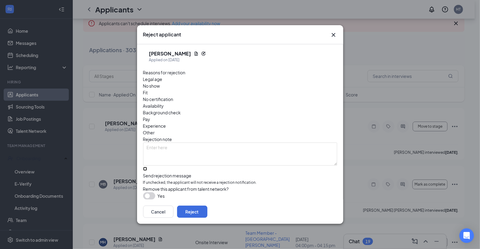
click at [144, 167] on input "Send rejection message If unchecked, the applicant will not receive a rejection…" at bounding box center [145, 169] width 4 height 4
checkbox input "true"
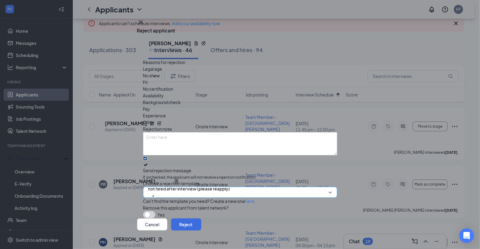
click at [174, 184] on span "not hired after interview (please reapply)" at bounding box center [189, 188] width 82 height 9
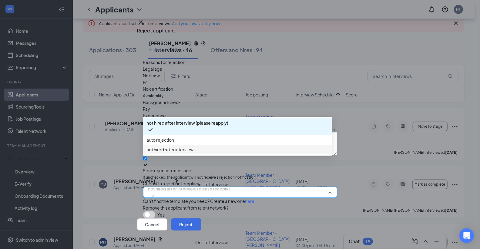
click at [178, 153] on span "not hired after interview" at bounding box center [170, 149] width 47 height 7
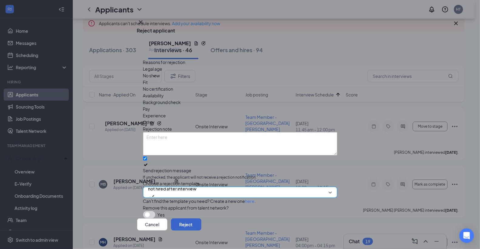
click at [201, 218] on button "Reject" at bounding box center [186, 224] width 30 height 12
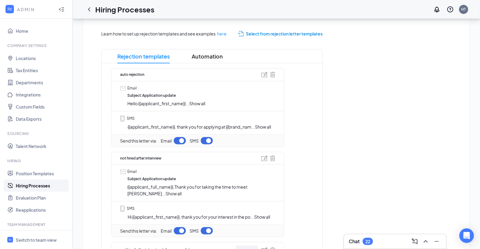
scroll to position [135, 0]
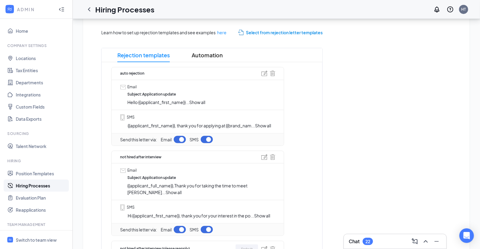
click at [268, 213] on span "Show all" at bounding box center [262, 215] width 16 height 5
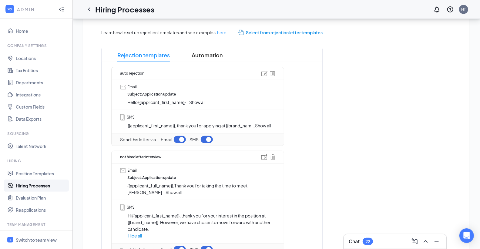
click at [182, 190] on span "Show all" at bounding box center [174, 192] width 16 height 5
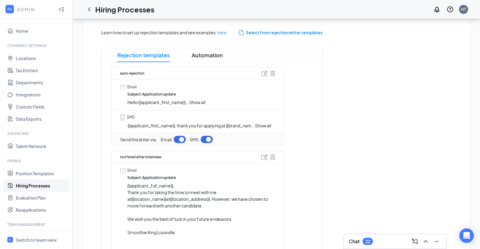
click at [266, 123] on span "Show all" at bounding box center [263, 125] width 16 height 5
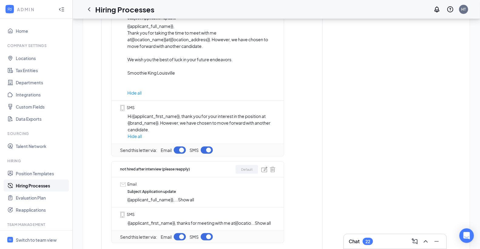
scroll to position [359, 0]
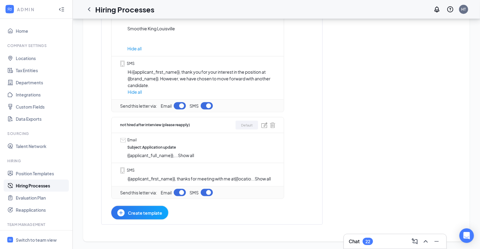
click at [268, 177] on span "Show all" at bounding box center [263, 178] width 16 height 5
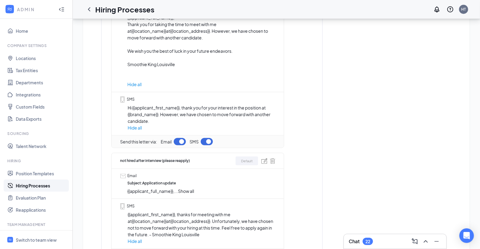
scroll to position [269, 0]
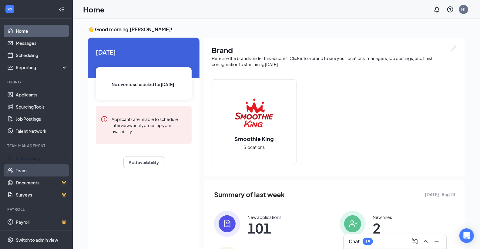
click at [34, 157] on div "Onboarding" at bounding box center [39, 158] width 47 height 6
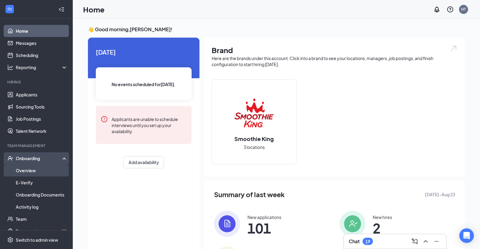
click at [25, 168] on link "Overview" at bounding box center [42, 170] width 52 height 12
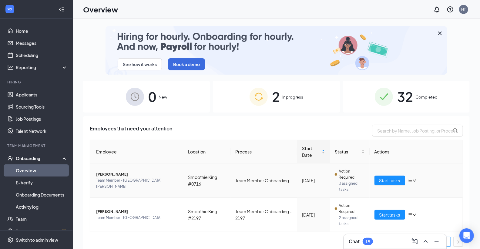
click at [113, 178] on span "[PERSON_NAME]" at bounding box center [137, 174] width 82 height 6
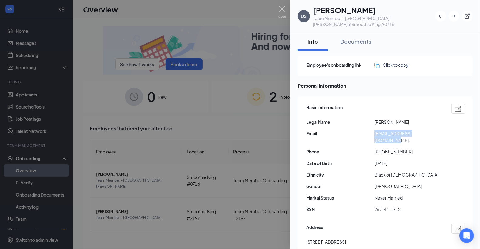
drag, startPoint x: 433, startPoint y: 128, endPoint x: 374, endPoint y: 130, distance: 58.6
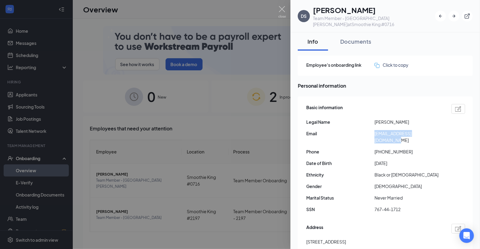
click at [374, 130] on div "Email daseansteele63@icloud.com" at bounding box center [385, 136] width 159 height 13
copy div "[EMAIL_ADDRESS][DOMAIN_NAME]"
